Goal: Information Seeking & Learning: Learn about a topic

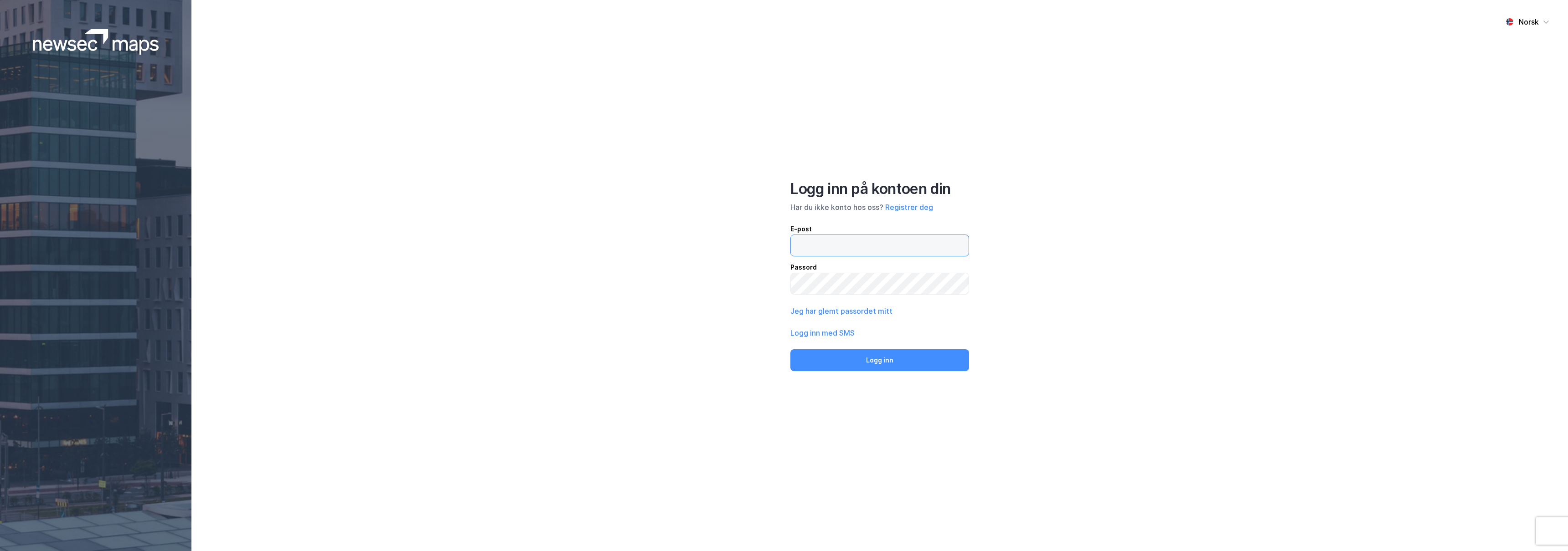
click at [903, 248] on input "email" at bounding box center [880, 245] width 178 height 21
type input "[PERSON_NAME][EMAIL_ADDRESS][DOMAIN_NAME]"
click at [790, 349] on button "Logg inn" at bounding box center [880, 360] width 179 height 22
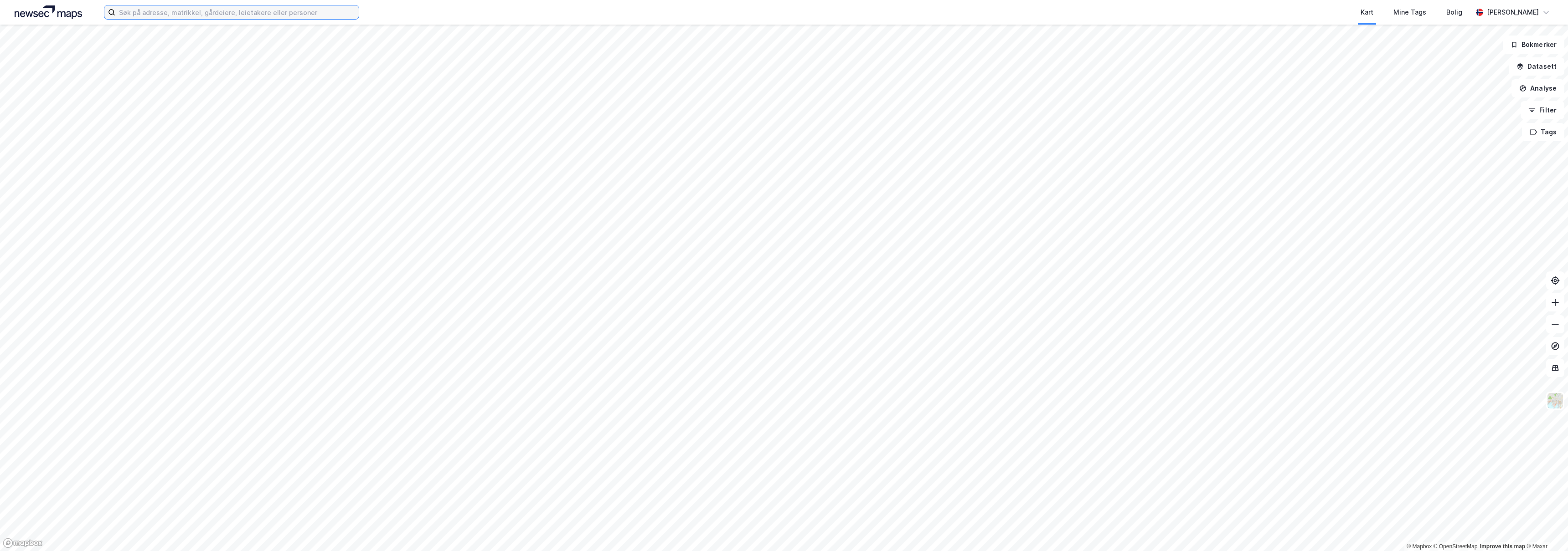
click at [228, 17] on input at bounding box center [237, 12] width 243 height 13
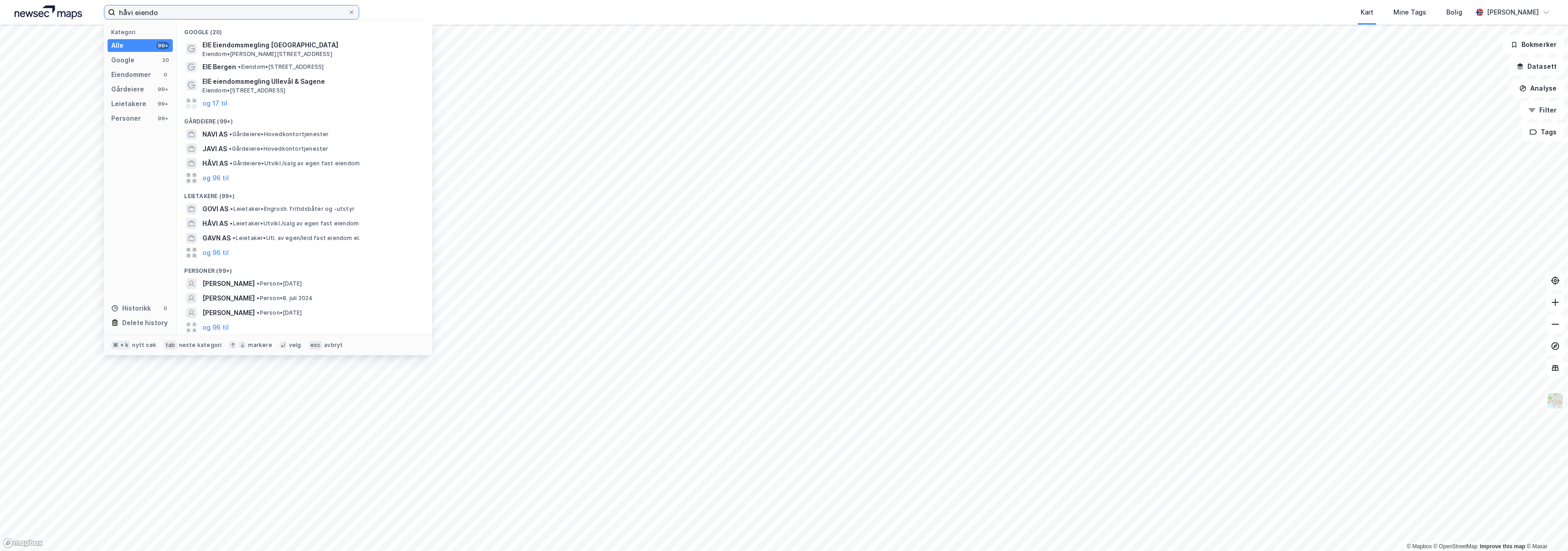
type input "håvi eiendom"
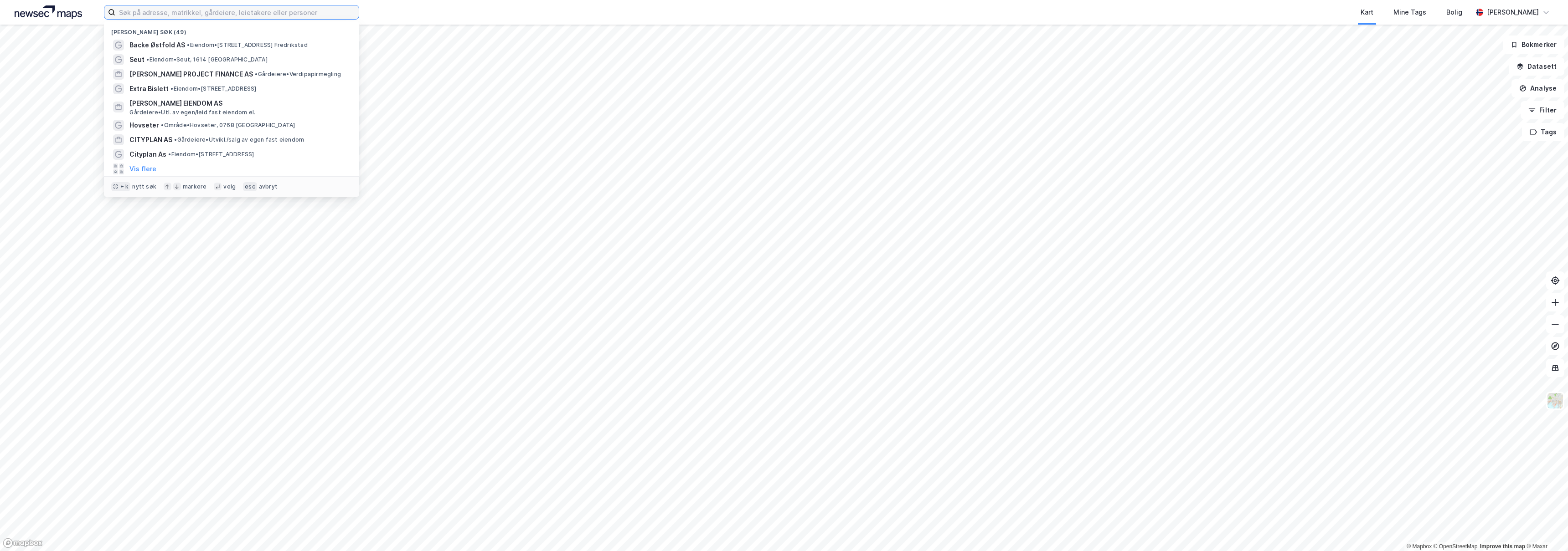
click at [225, 17] on input at bounding box center [237, 12] width 243 height 13
type input "h"
type input "å"
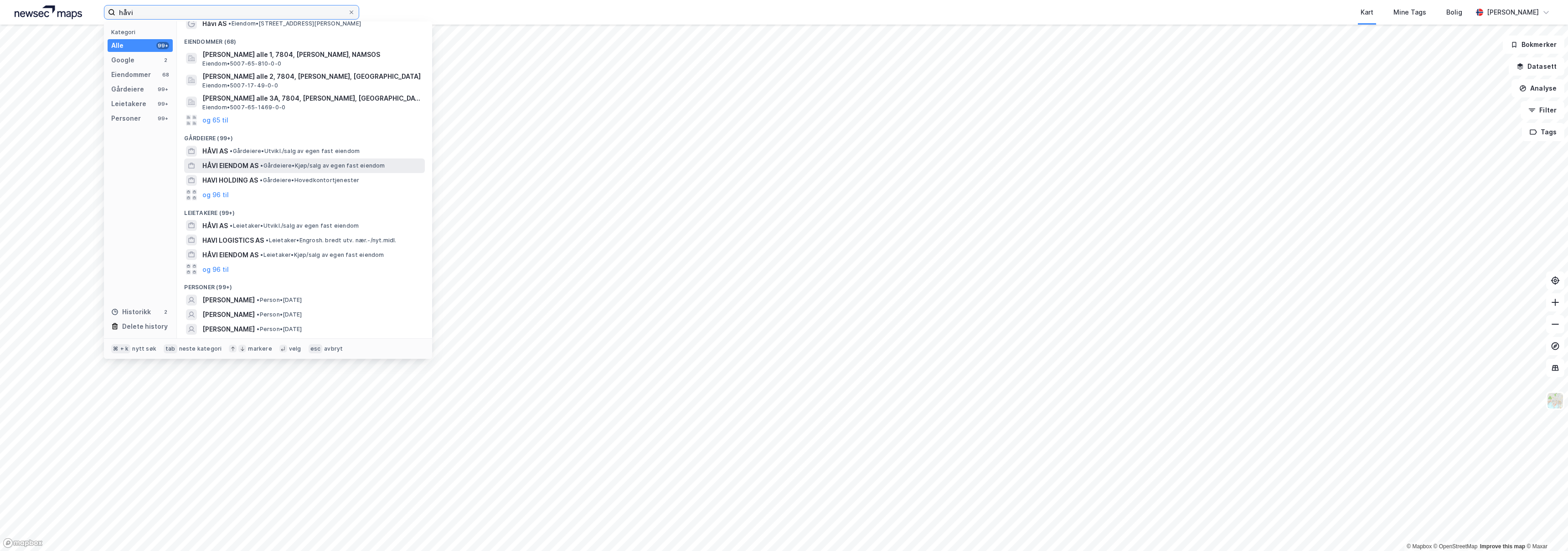
scroll to position [21, 0]
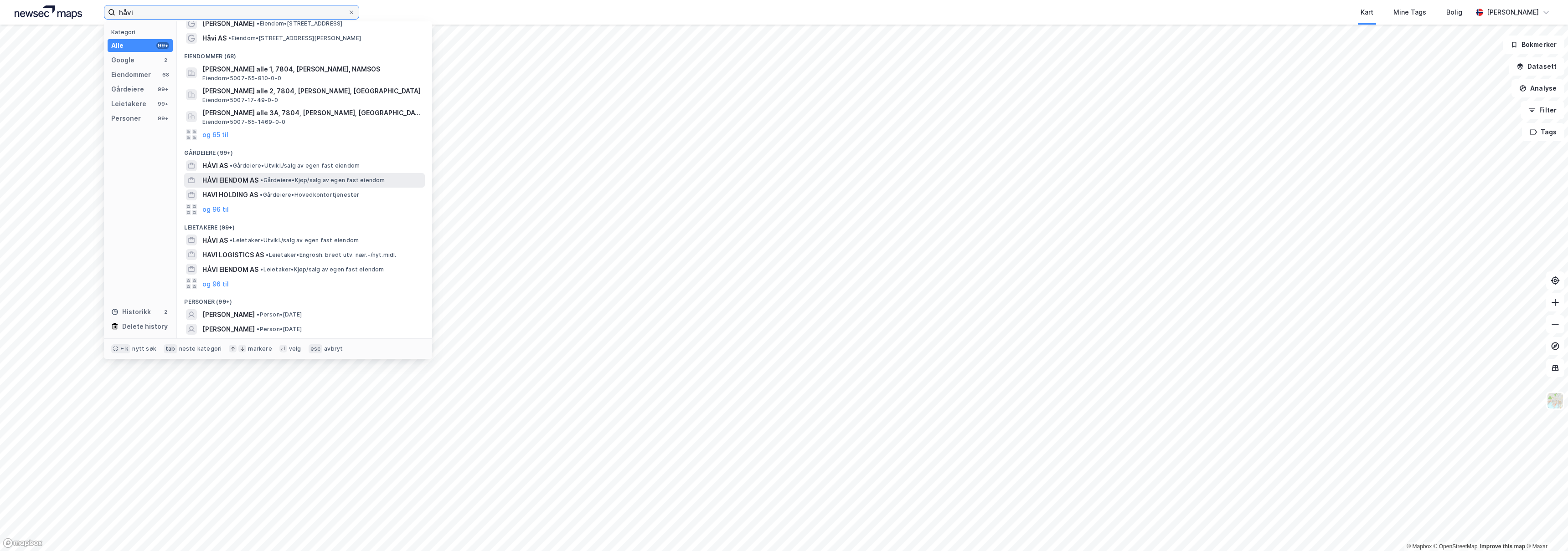
type input "håvi"
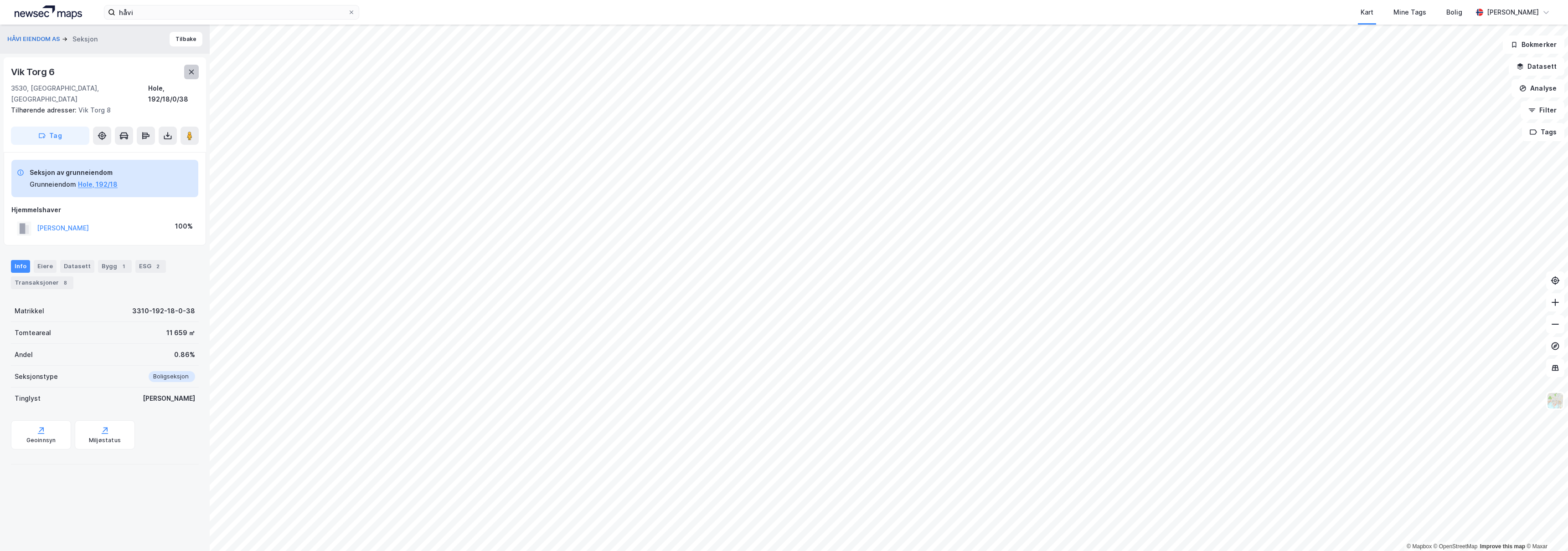
click at [192, 74] on icon at bounding box center [192, 72] width 7 height 7
